Goal: Check status: Verify the current state of an ongoing process or item

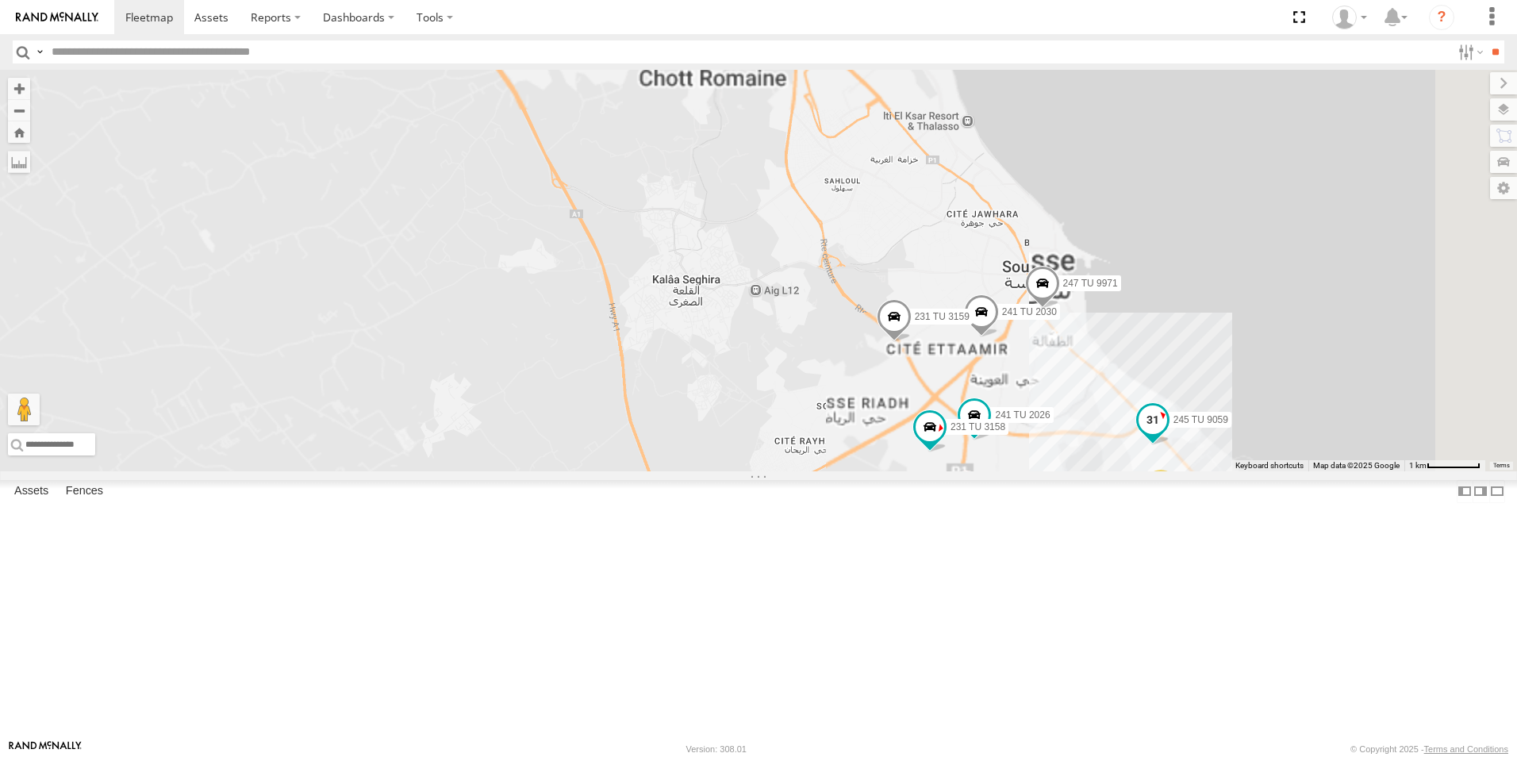
click at [1228, 425] on span "245 TU 9059" at bounding box center [1200, 419] width 55 height 11
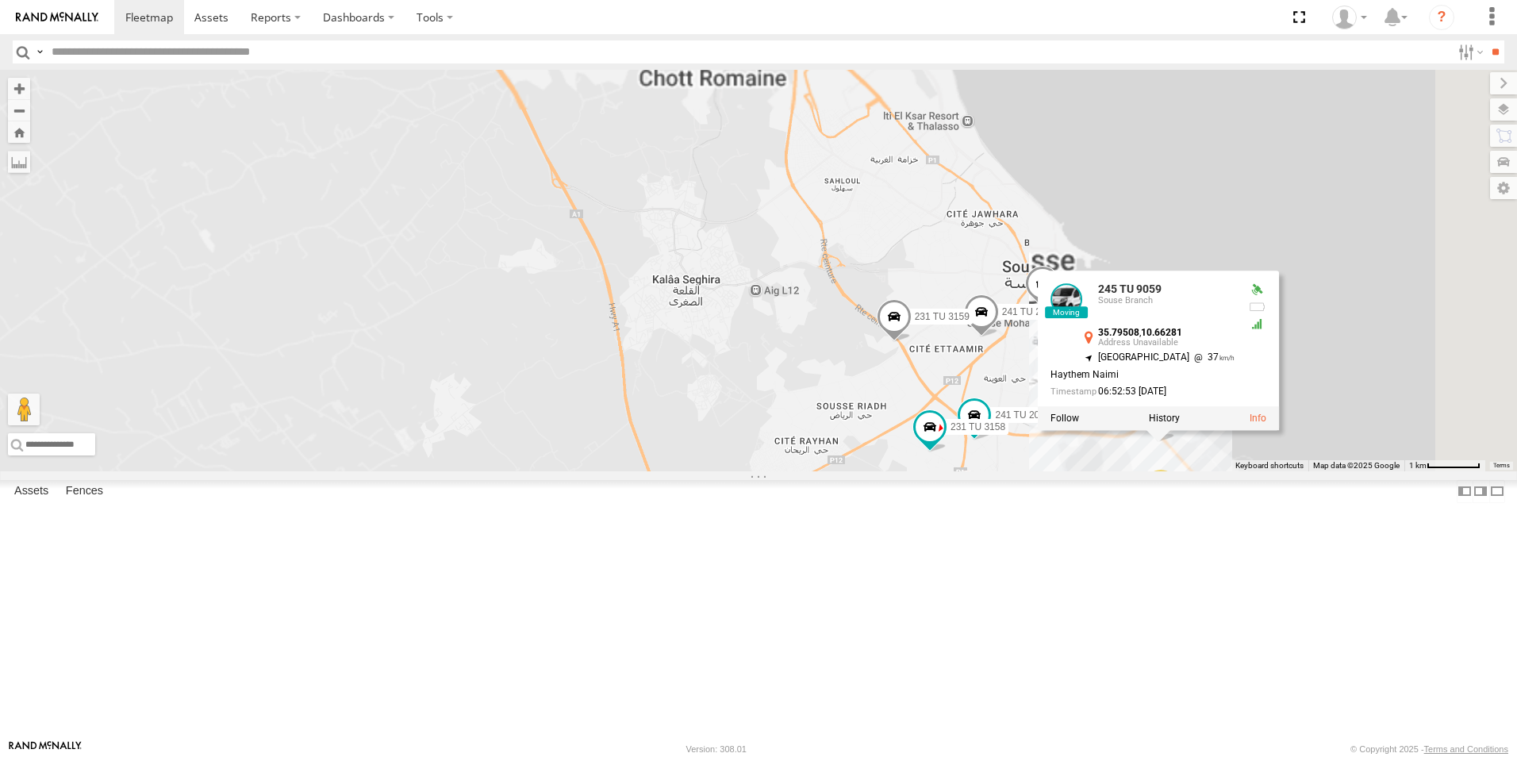
click at [837, 471] on div "241 TU 2030 231 TU 3159 231 TU 3160 247 TU 9971 246 TU 8289 7 241 TU 2026 231 T…" at bounding box center [758, 270] width 1517 height 401
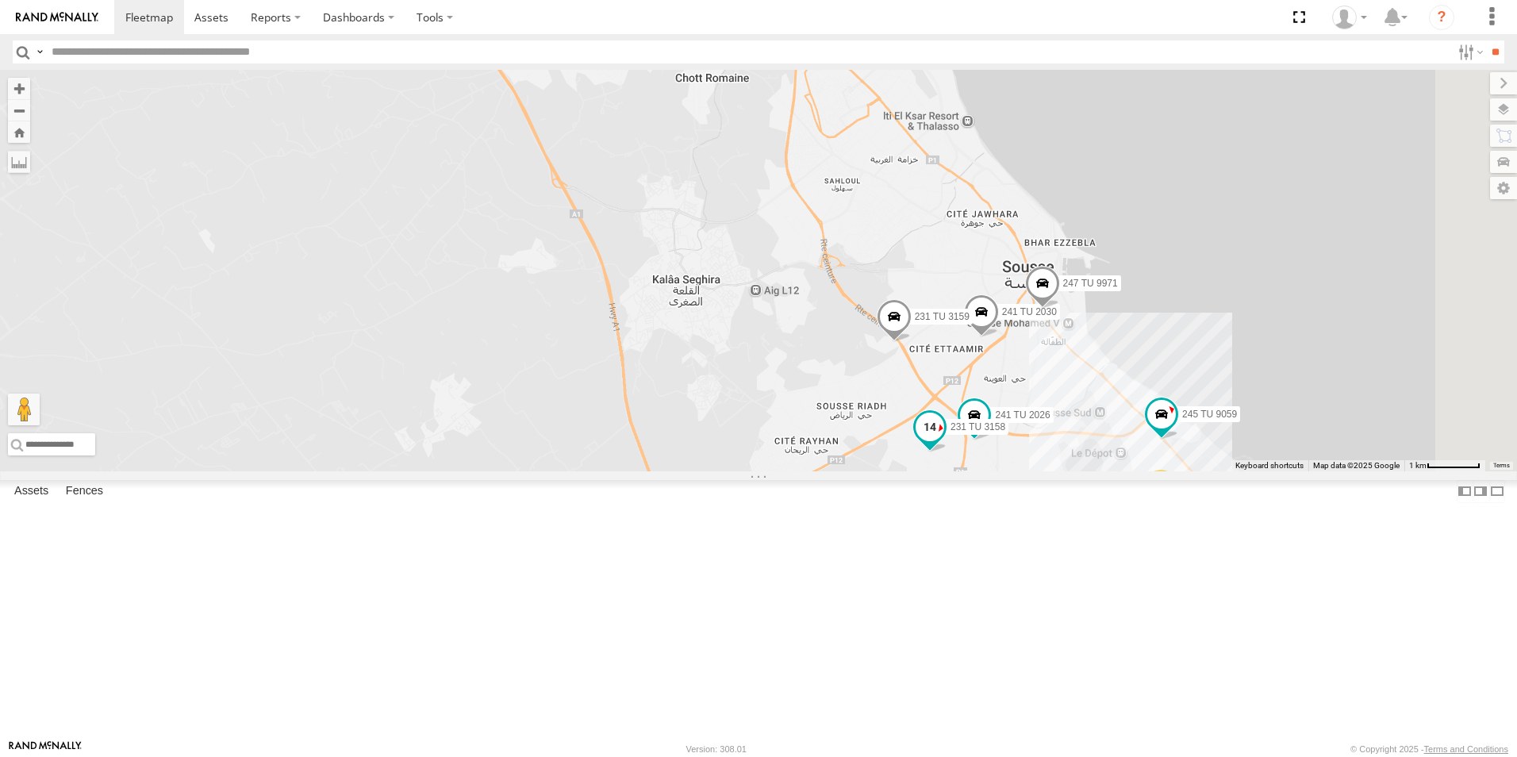
click at [1005, 432] on span "231 TU 3158" at bounding box center [977, 426] width 55 height 11
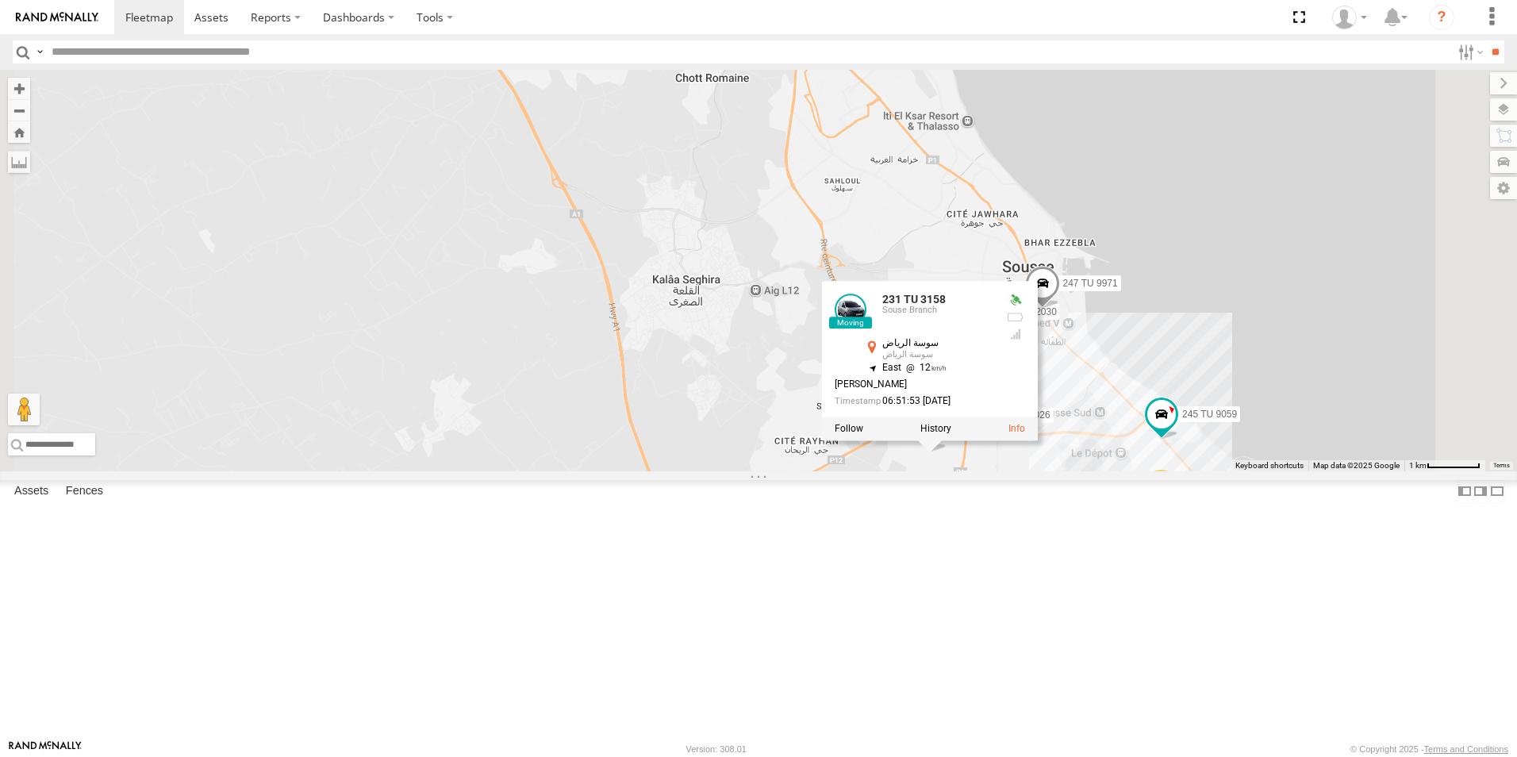
click at [947, 471] on div "241 TU 2030 231 TU 3159 231 TU 3160 247 TU 9971 246 TU 8289 7 241 TU 2026 231 T…" at bounding box center [758, 270] width 1517 height 401
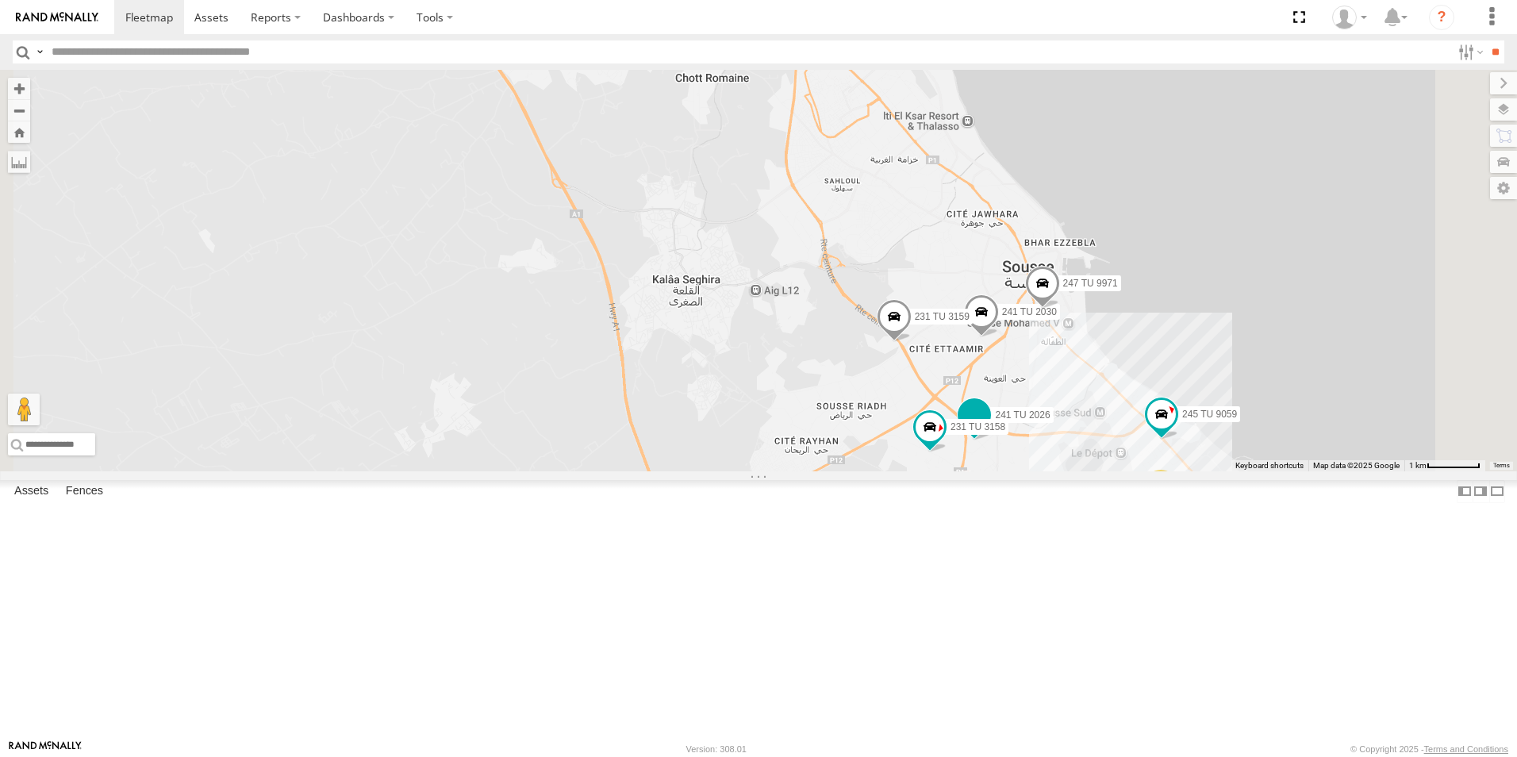
click at [1049, 420] on span "241 TU 2026" at bounding box center [1022, 414] width 55 height 11
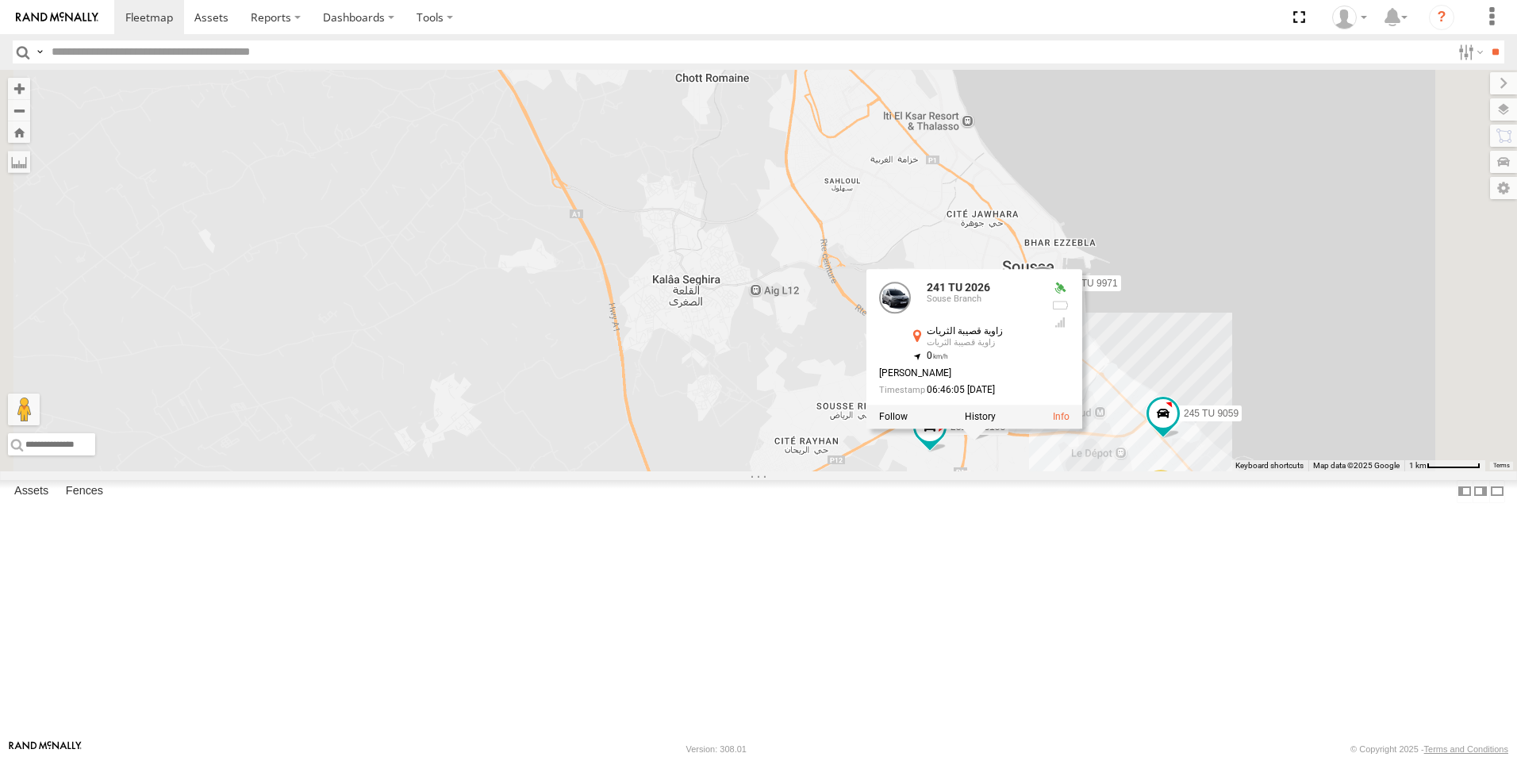
click at [1003, 471] on div "241 TU 2030 231 TU 3159 231 TU 3160 247 TU 9971 246 TU 8289 7 241 TU 2026 231 T…" at bounding box center [758, 270] width 1517 height 401
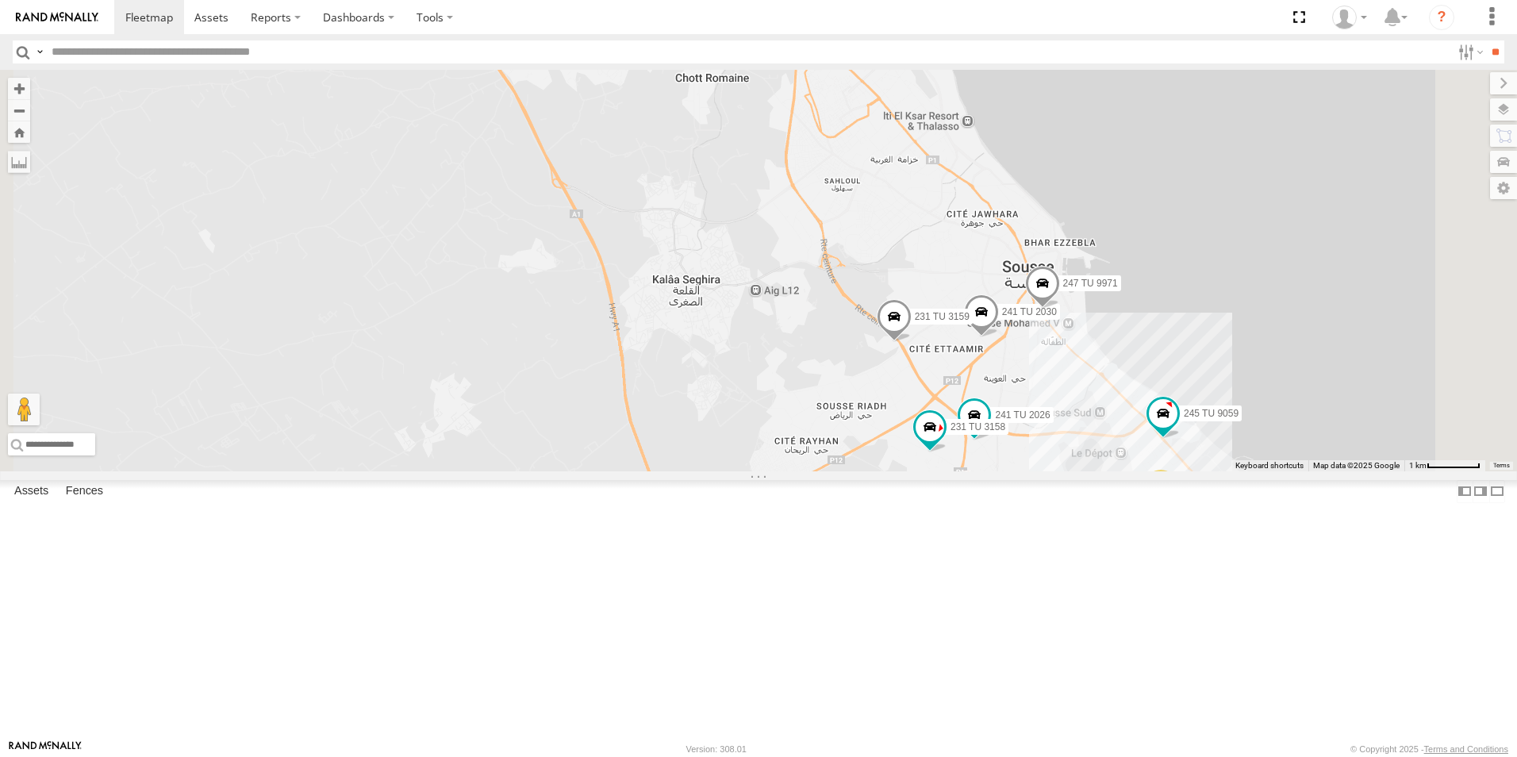
click at [1118, 289] on span "247 TU 9971" at bounding box center [1090, 283] width 55 height 11
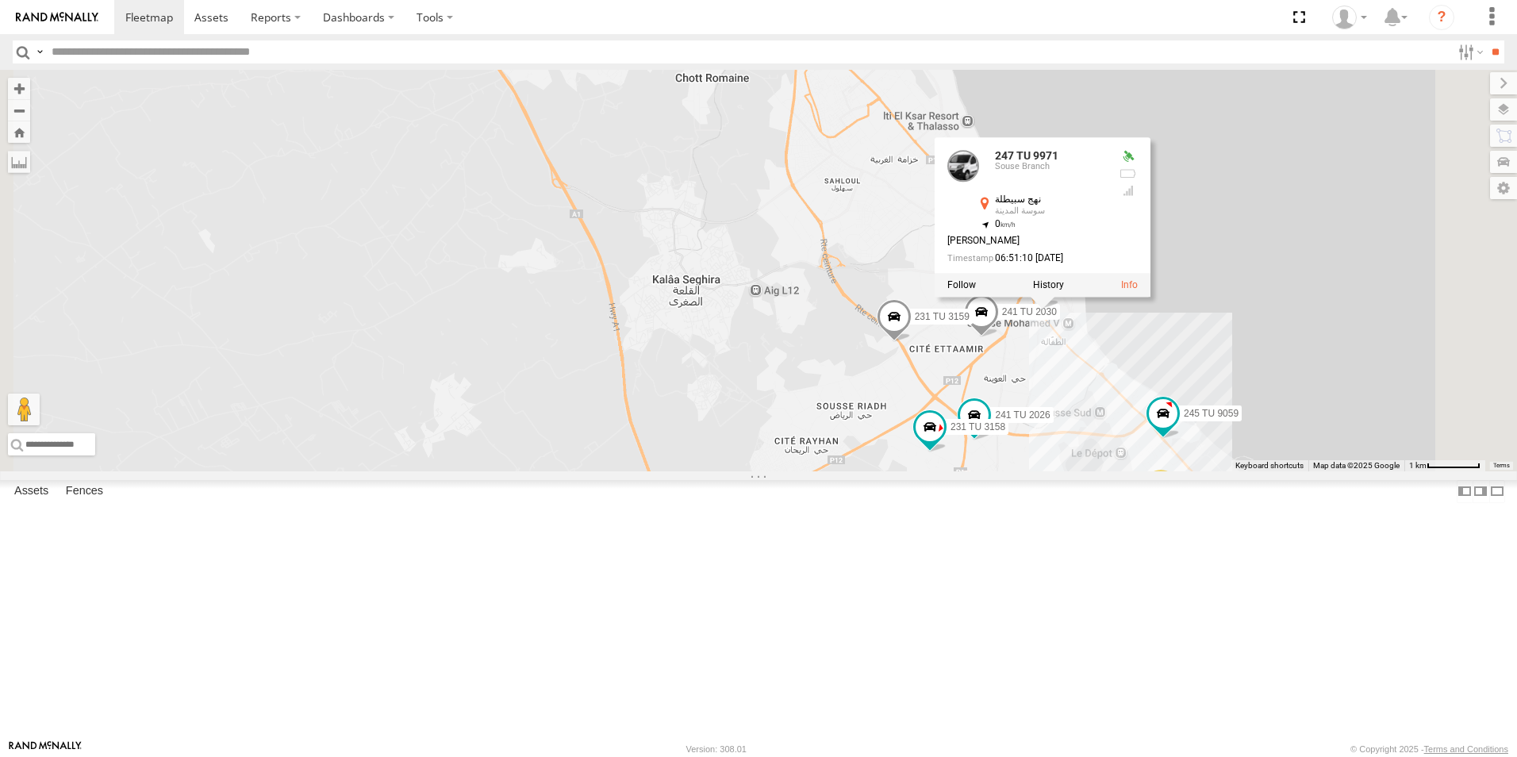
click at [969, 458] on div "241 TU 2030 231 TU 3159 231 TU 3160 247 TU 9971 246 TU 8289 7 241 TU 2026 231 T…" at bounding box center [758, 270] width 1517 height 401
